Goal: Information Seeking & Learning: Find specific page/section

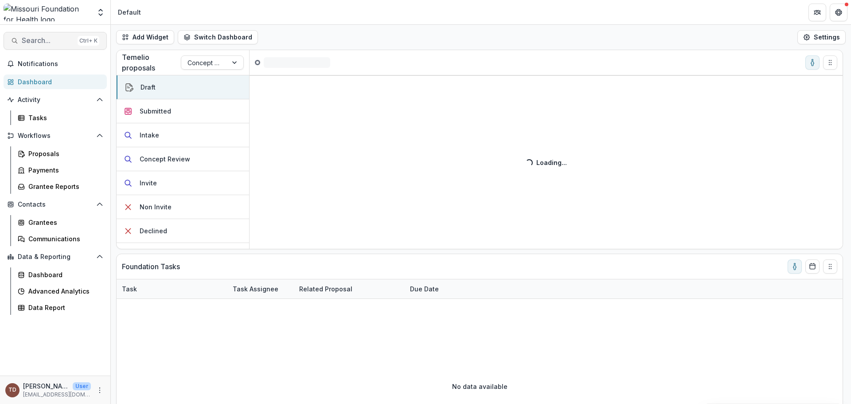
click at [56, 38] on span "Search..." at bounding box center [48, 40] width 52 height 8
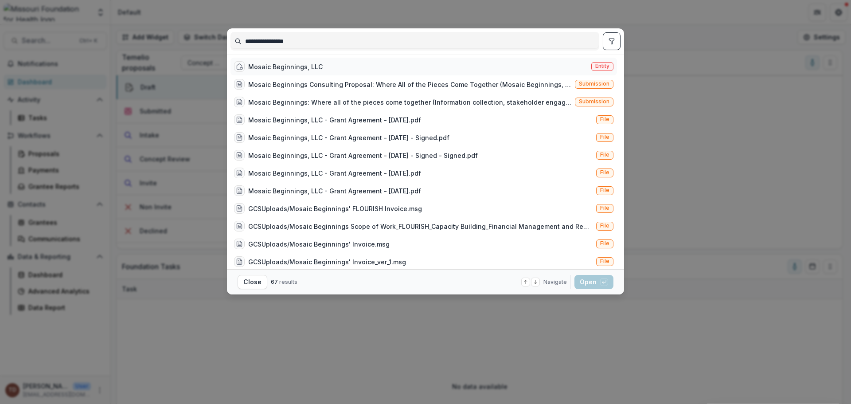
type input "**********"
click at [271, 67] on div "Mosaic Beginnings, LLC" at bounding box center [285, 66] width 74 height 9
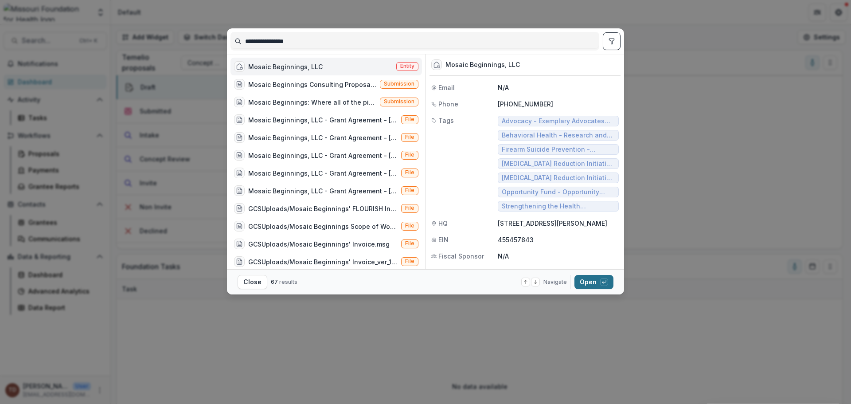
click at [583, 281] on button "Open with enter key" at bounding box center [594, 282] width 39 height 14
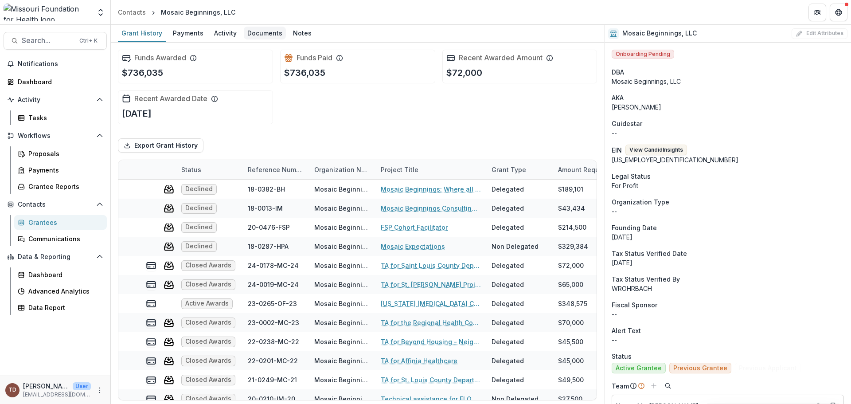
click at [263, 31] on div "Documents" at bounding box center [265, 33] width 42 height 13
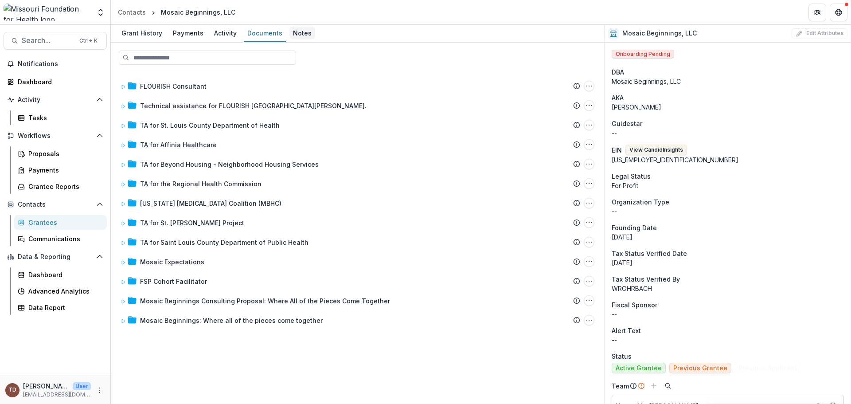
click at [297, 35] on div "Notes" at bounding box center [302, 33] width 26 height 13
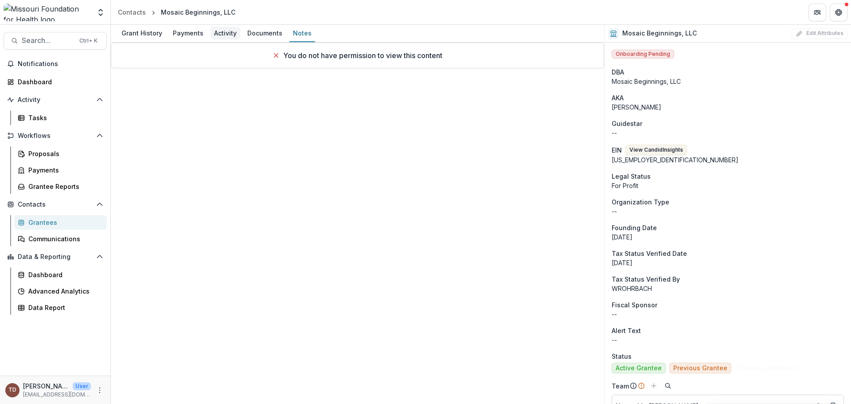
click at [222, 31] on div "Activity" at bounding box center [226, 33] width 30 height 13
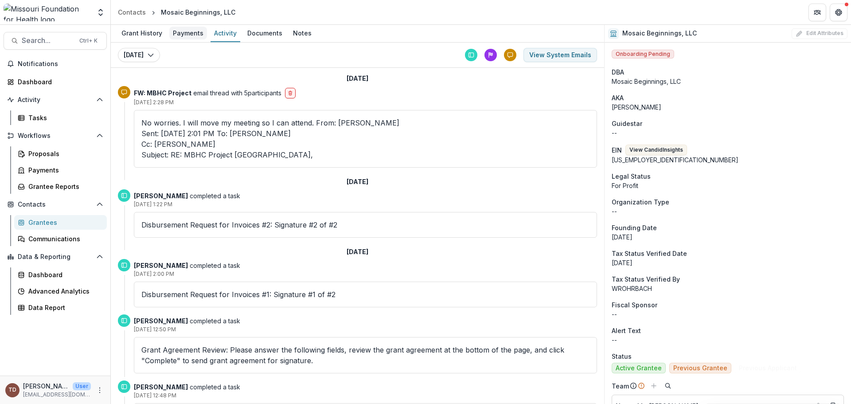
click at [189, 33] on div "Payments" at bounding box center [188, 33] width 38 height 13
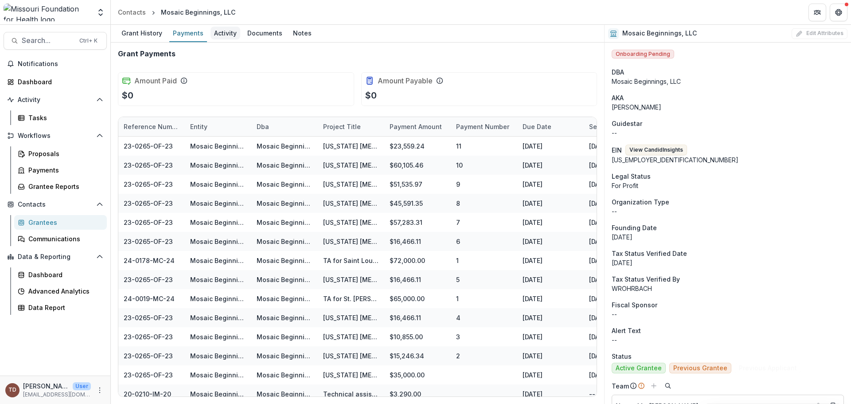
click at [226, 33] on div "Activity" at bounding box center [226, 33] width 30 height 13
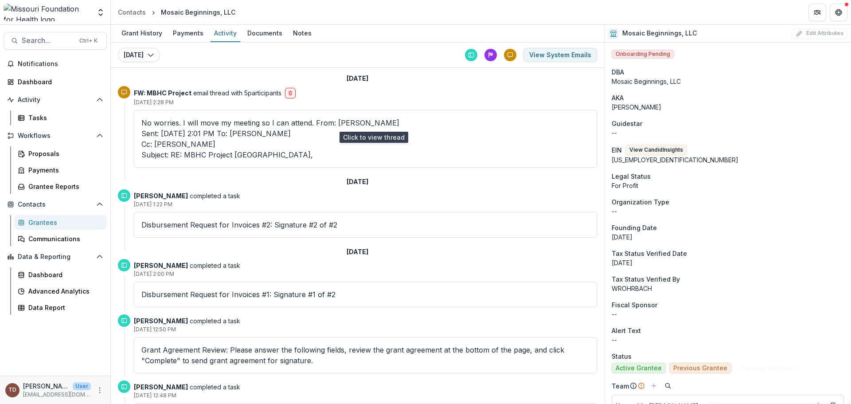
click at [488, 128] on tdowdy\@mffh\ "Sent: [DATE] 2:01 PM To: [PERSON_NAME] [PERSON_NAME]: [PERSON_NAME] Subject: RE…" at bounding box center [365, 144] width 448 height 32
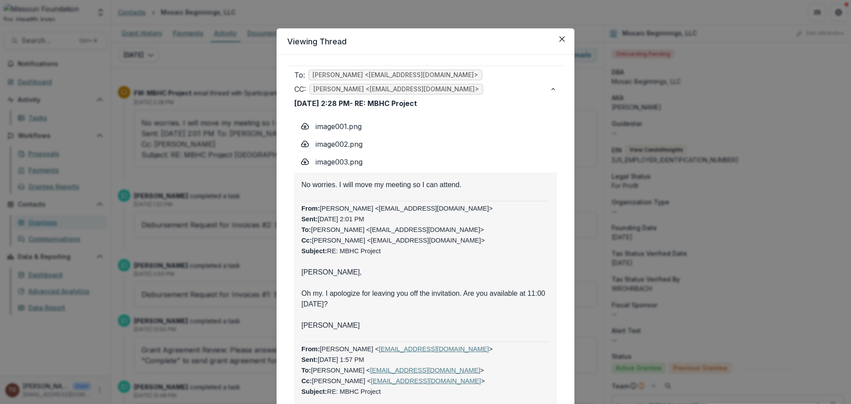
click at [558, 40] on button "Close" at bounding box center [562, 39] width 14 height 14
